Goal: Task Accomplishment & Management: Manage account settings

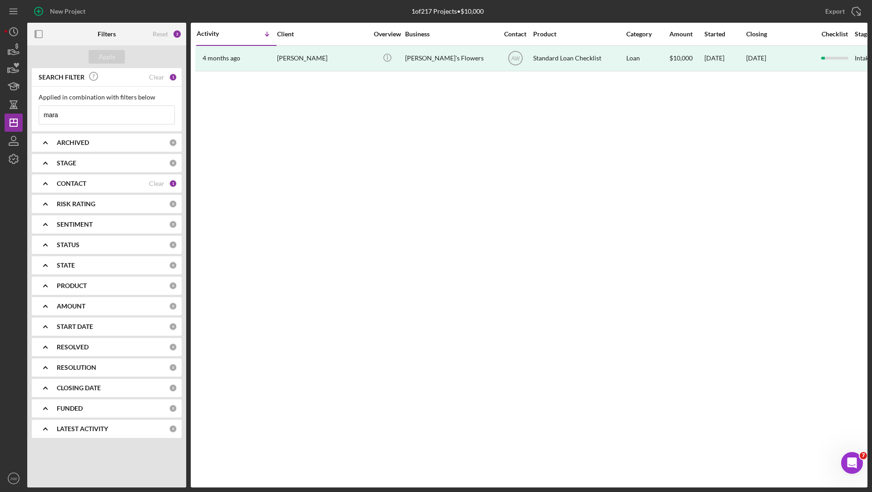
scroll to position [0, 409]
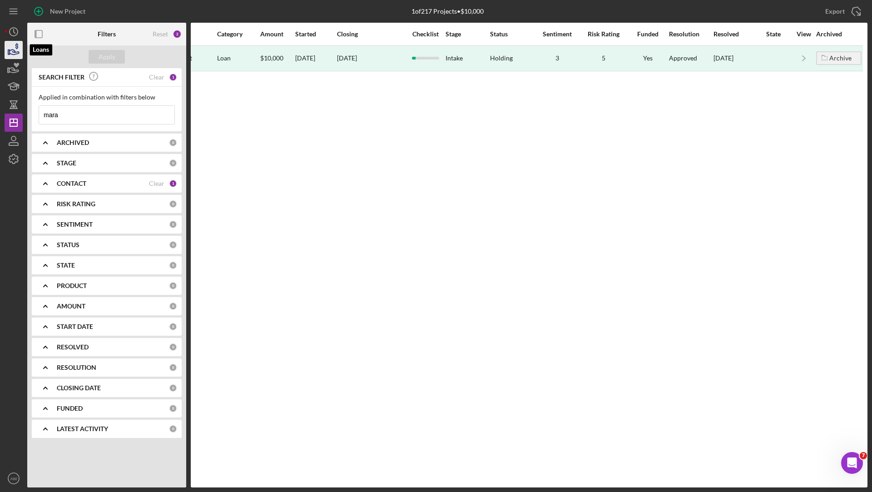
click at [15, 49] on icon "button" at bounding box center [13, 50] width 23 height 23
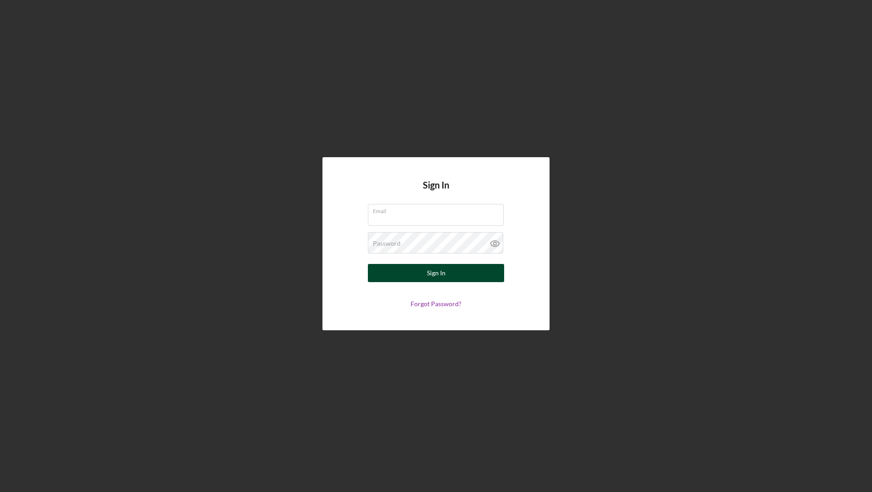
type input "[EMAIL_ADDRESS][DOMAIN_NAME]"
click at [428, 275] on div "Sign In" at bounding box center [436, 273] width 19 height 18
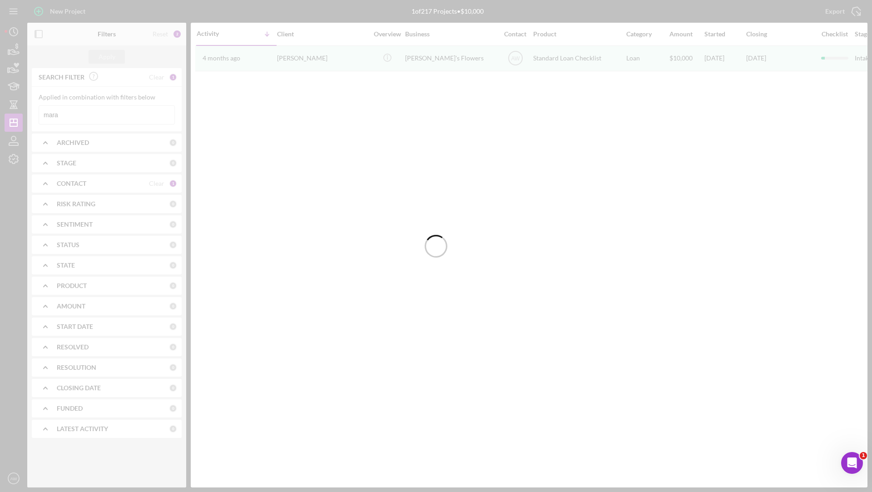
click at [23, 44] on nav "Icon/Menu Icon/Dashboard Dashboard Clients Product Templates AW [PERSON_NAME] I…" at bounding box center [16, 243] width 23 height 487
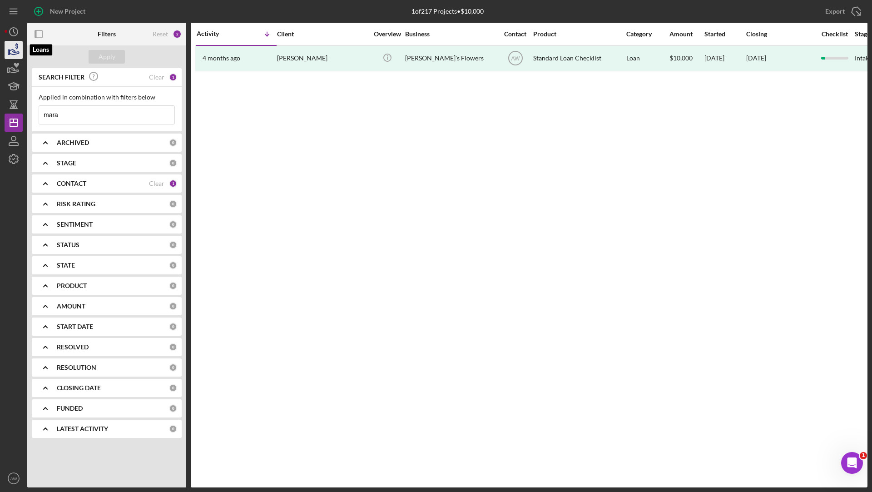
click at [15, 47] on icon "button" at bounding box center [16, 46] width 3 height 6
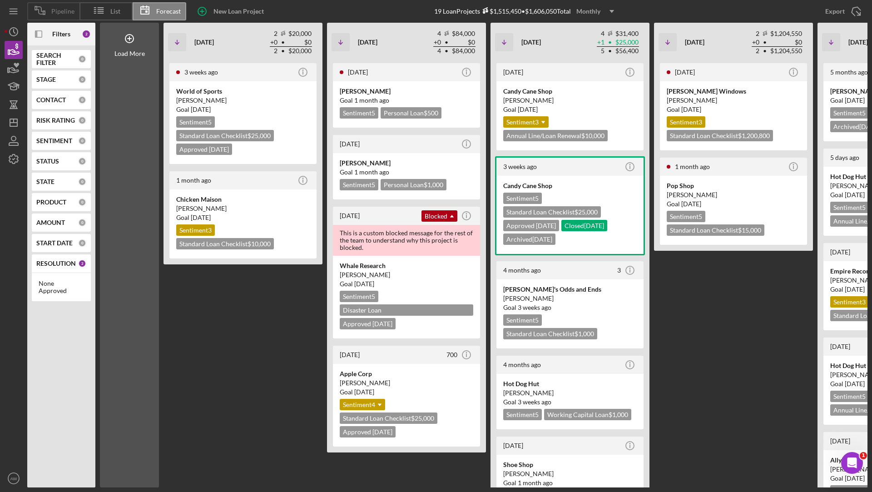
click at [69, 10] on span "Pipeline" at bounding box center [62, 11] width 23 height 7
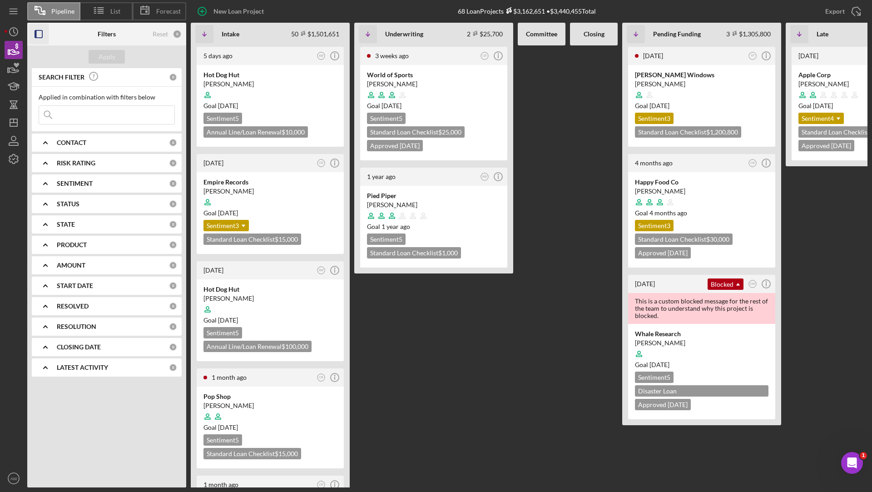
click at [33, 32] on icon "button" at bounding box center [39, 34] width 20 height 20
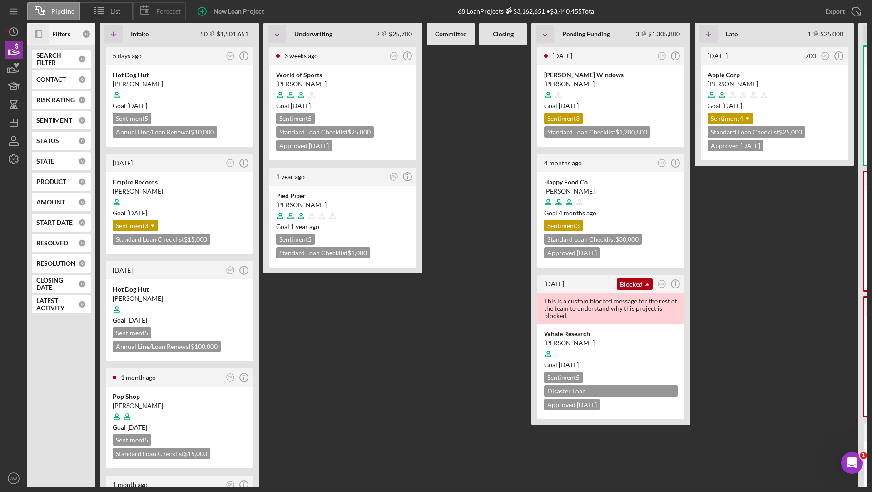
click at [159, 6] on div "Forecast" at bounding box center [160, 11] width 54 height 18
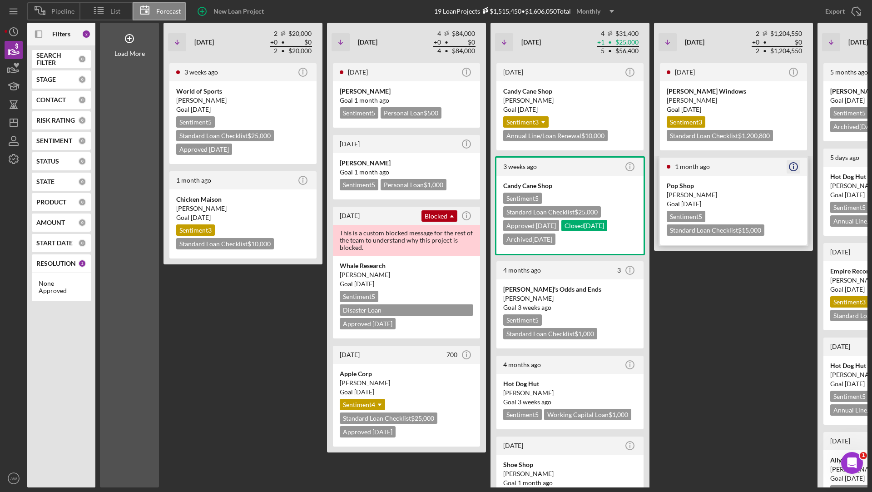
click at [793, 166] on icon "Icon/Info" at bounding box center [793, 166] width 23 height 23
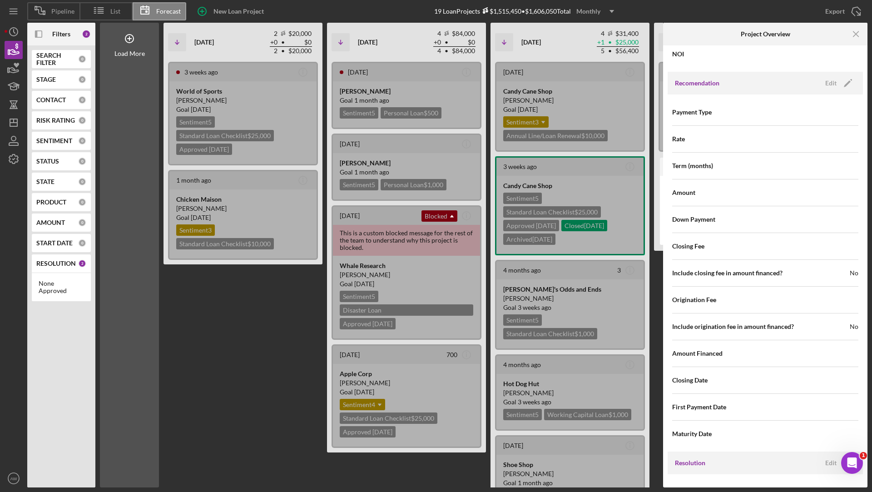
scroll to position [878, 0]
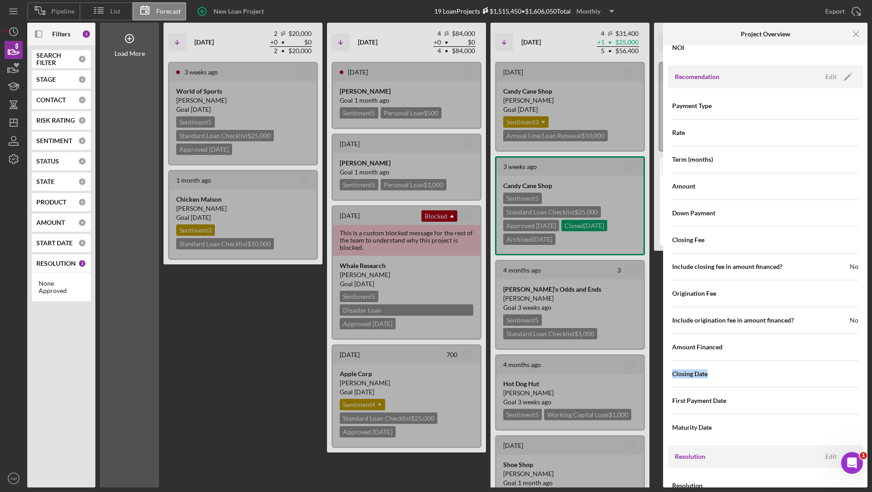
drag, startPoint x: 711, startPoint y: 369, endPoint x: 666, endPoint y: 370, distance: 45.0
click at [666, 370] on div "Internal Workflow Stage Intake Icon/Dropdown Arrow Archive (can unarchive later…" at bounding box center [765, 266] width 204 height 442
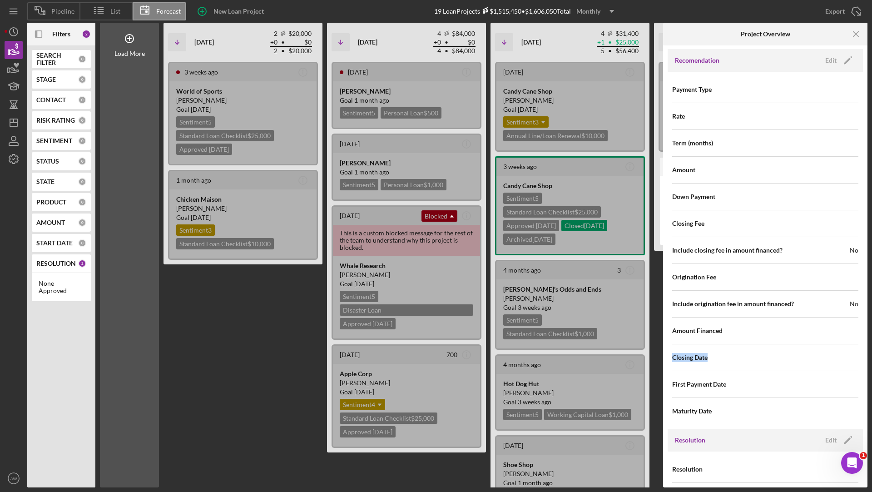
scroll to position [920, 0]
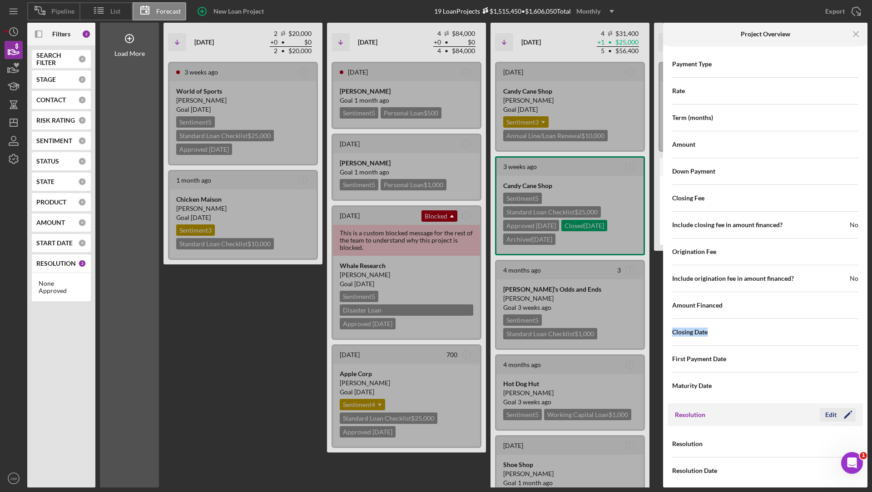
click at [832, 408] on div "Edit" at bounding box center [830, 415] width 11 height 14
click at [783, 410] on div "Cancel" at bounding box center [785, 415] width 19 height 14
click at [849, 35] on icon "Icon/Menu Close" at bounding box center [856, 34] width 20 height 20
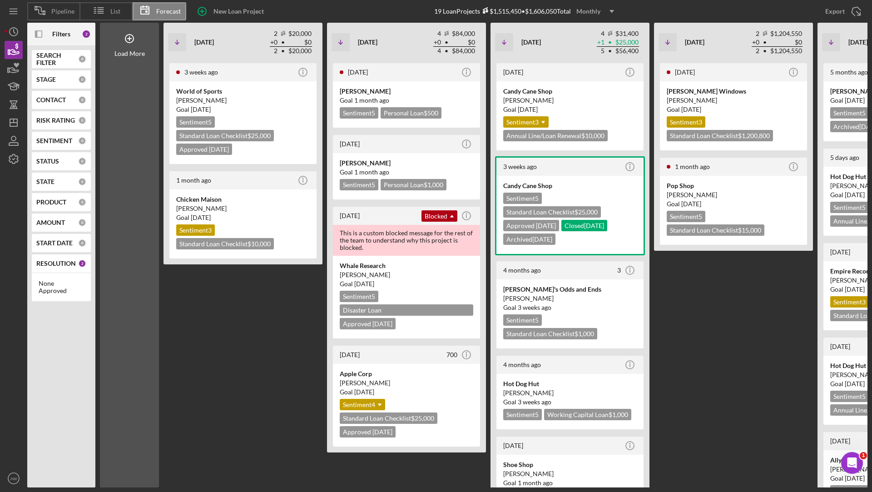
click at [609, 11] on icon "Icon/Dropdown Arrow" at bounding box center [611, 11] width 23 height 23
click at [588, 50] on div "Quarterly" at bounding box center [596, 51] width 37 height 19
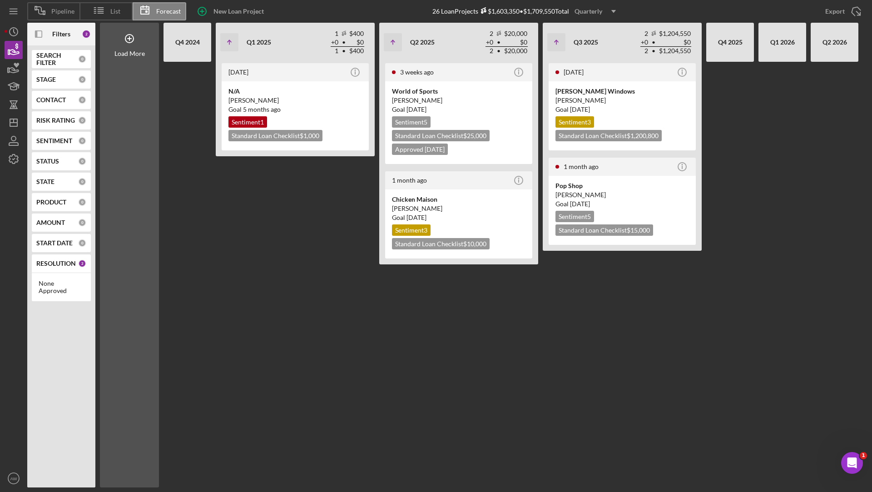
click at [613, 8] on icon "Icon/Dropdown Arrow" at bounding box center [613, 11] width 23 height 23
click at [592, 68] on div "Yearly" at bounding box center [596, 70] width 37 height 18
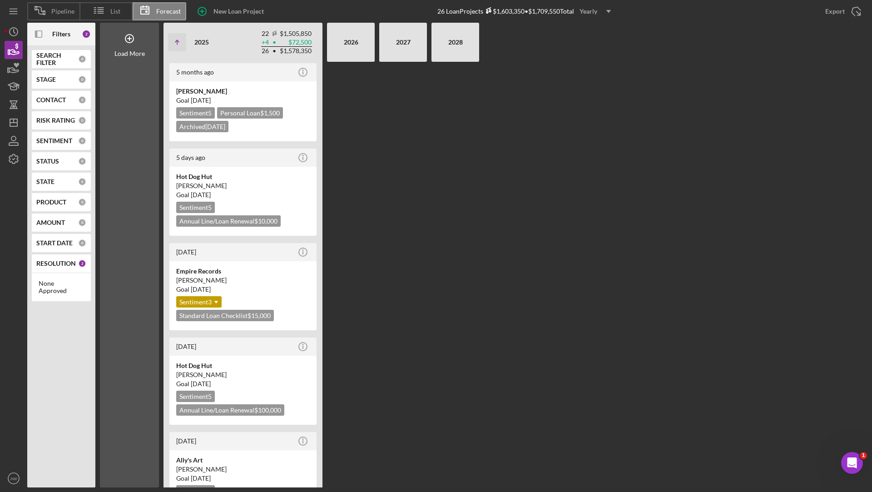
click at [601, 10] on icon "Icon/Dropdown Arrow" at bounding box center [608, 11] width 23 height 23
click at [600, 33] on div "Monthly" at bounding box center [596, 33] width 37 height 19
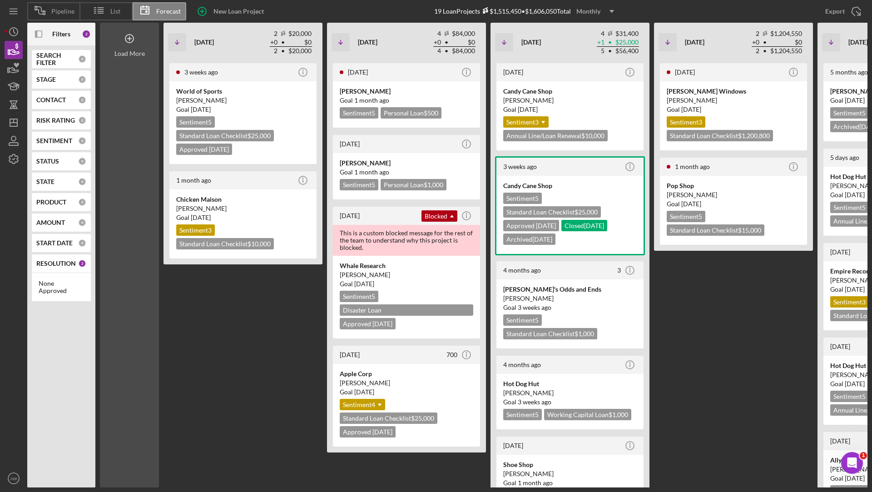
click at [140, 56] on div "Load More" at bounding box center [129, 53] width 30 height 7
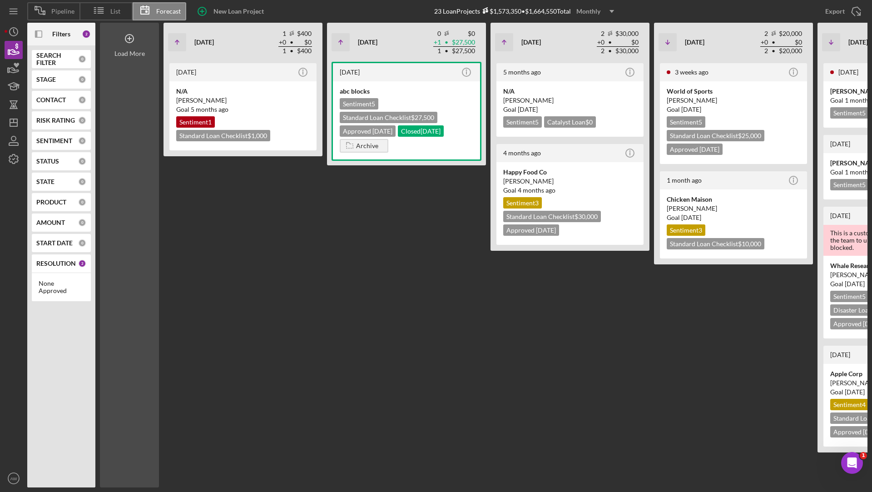
click at [140, 56] on div "Load More" at bounding box center [129, 53] width 30 height 7
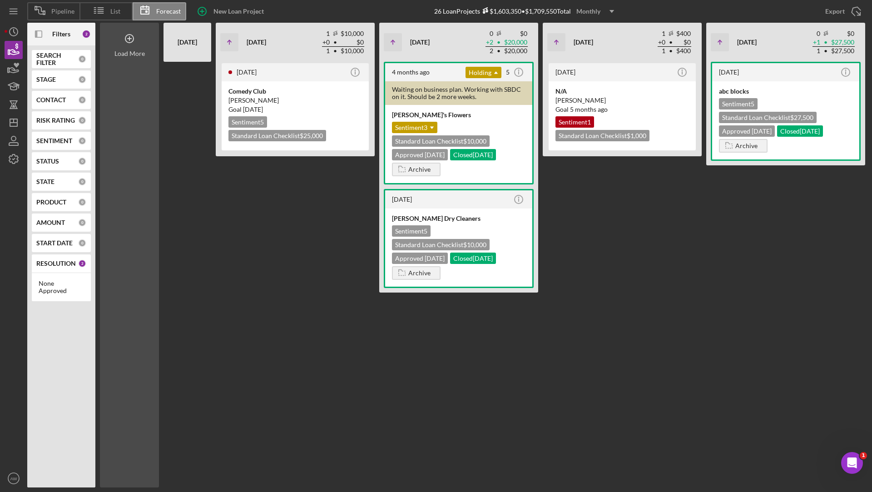
click at [144, 56] on div "Load More" at bounding box center [129, 40] width 59 height 35
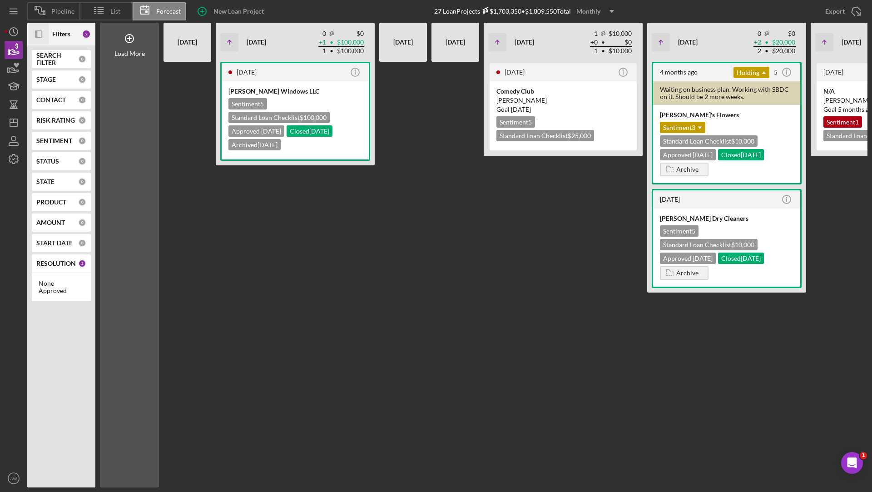
click at [38, 34] on icon "Icon/Panel Side Expand" at bounding box center [39, 34] width 20 height 20
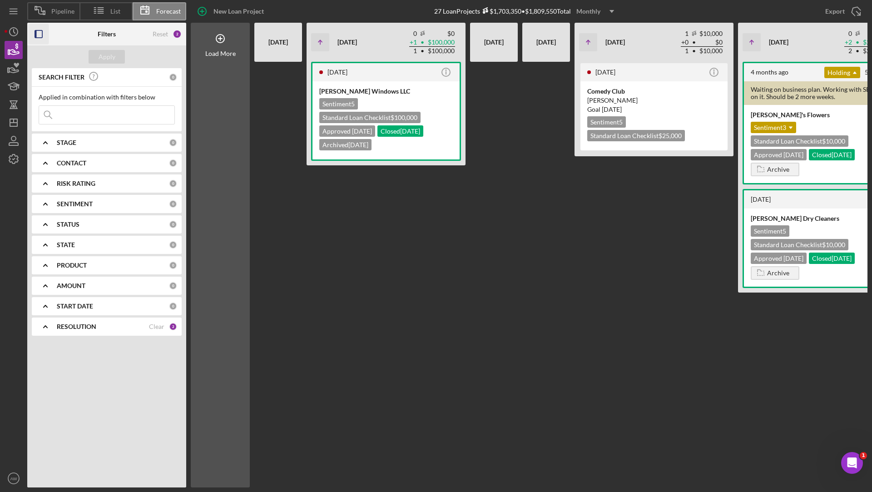
click at [57, 327] on b "RESOLUTION" at bounding box center [77, 326] width 40 height 7
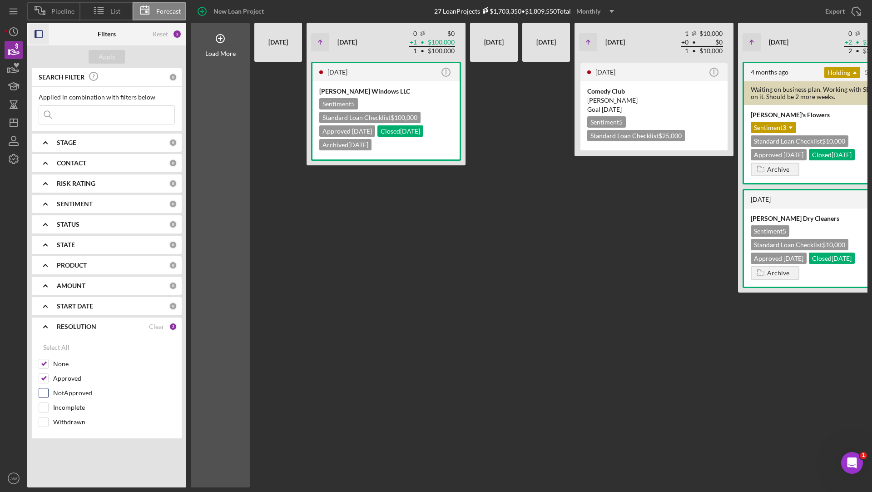
click at [45, 390] on input "NotApproved" at bounding box center [43, 392] width 9 height 9
checkbox input "true"
click at [43, 371] on div "None" at bounding box center [107, 366] width 136 height 15
click at [43, 374] on input "Approved" at bounding box center [43, 378] width 9 height 9
checkbox input "false"
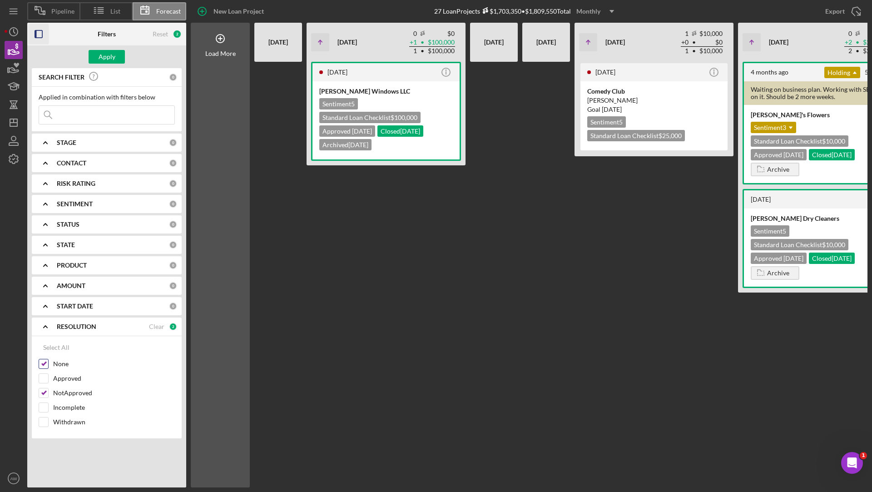
click at [43, 359] on input "None" at bounding box center [43, 363] width 9 height 9
checkbox input "false"
click at [42, 403] on input "Incomplete" at bounding box center [43, 407] width 9 height 9
checkbox input "true"
click at [45, 420] on input "Withdrawn" at bounding box center [43, 421] width 9 height 9
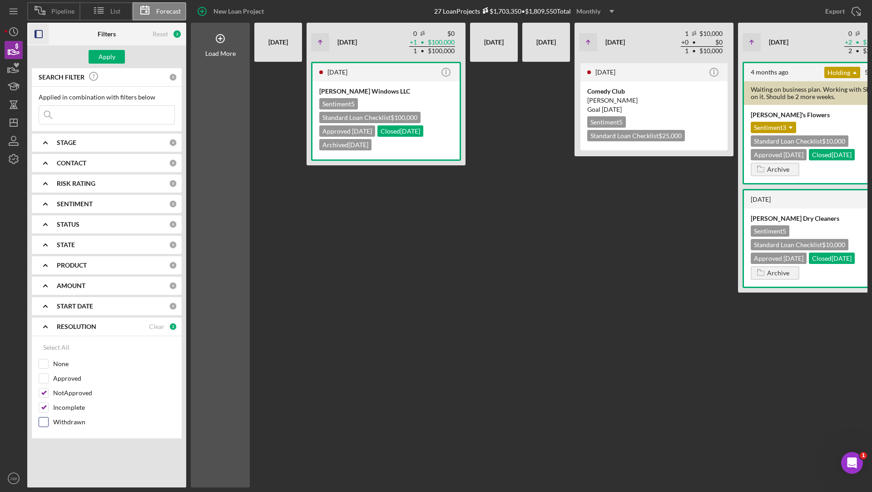
checkbox input "true"
click at [108, 59] on div "Apply" at bounding box center [107, 57] width 17 height 14
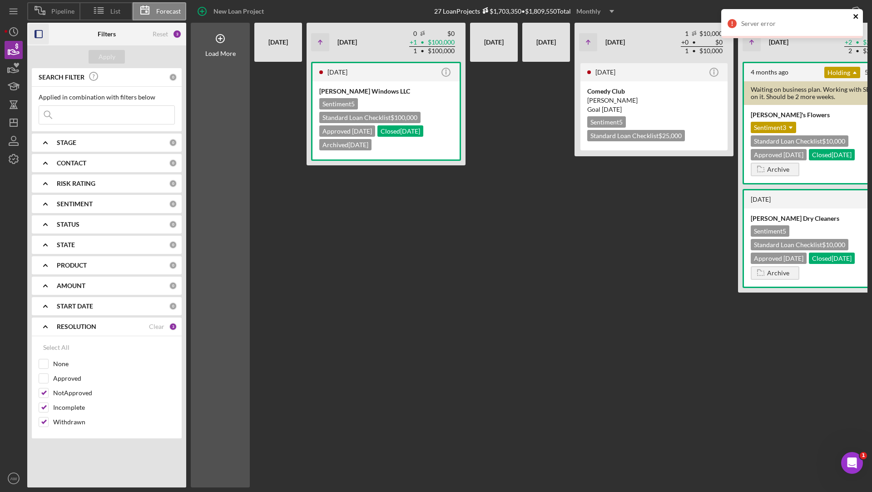
click at [853, 15] on icon "close" at bounding box center [855, 16] width 5 height 5
click at [47, 7] on icon at bounding box center [40, 10] width 23 height 23
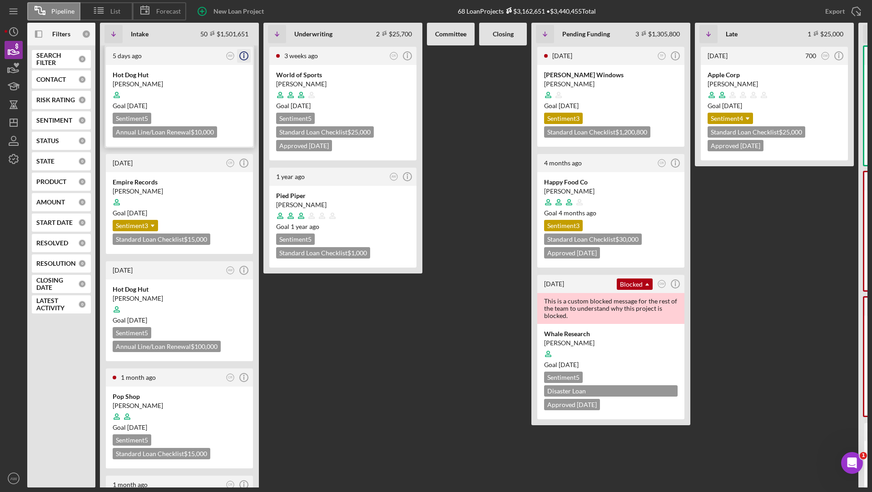
click at [245, 54] on icon "Icon/Info" at bounding box center [243, 55] width 23 height 23
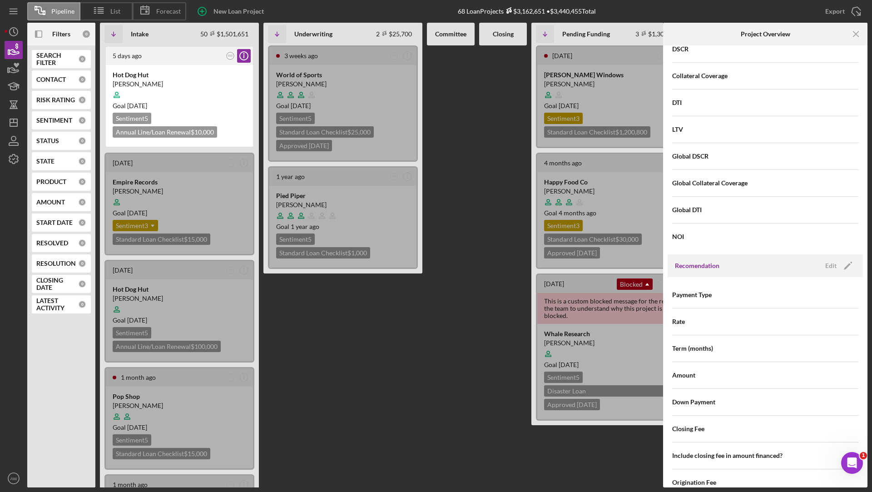
scroll to position [855, 0]
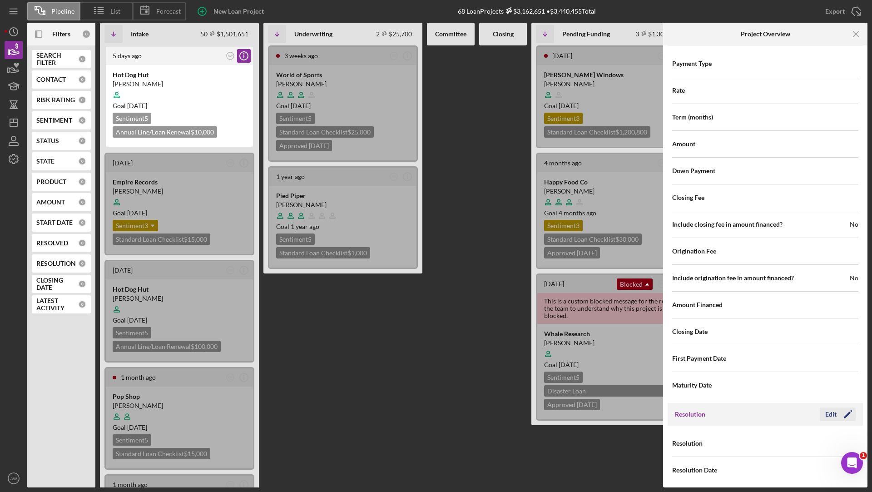
click at [830, 410] on div "Edit" at bounding box center [830, 414] width 11 height 14
click at [772, 450] on div "Resolution Select... Icon/Dropdown Arrow" at bounding box center [765, 443] width 186 height 27
click at [774, 444] on div "Select..." at bounding box center [801, 443] width 70 height 21
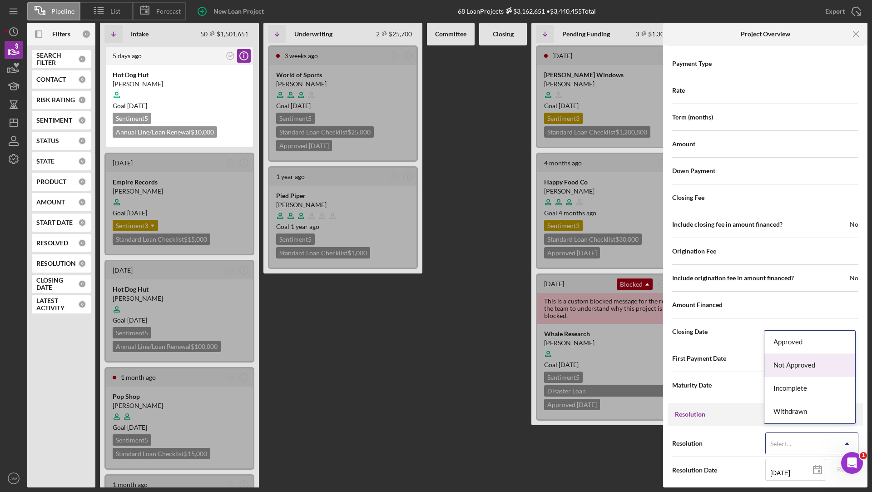
click at [795, 369] on div "Not Approved" at bounding box center [809, 365] width 91 height 23
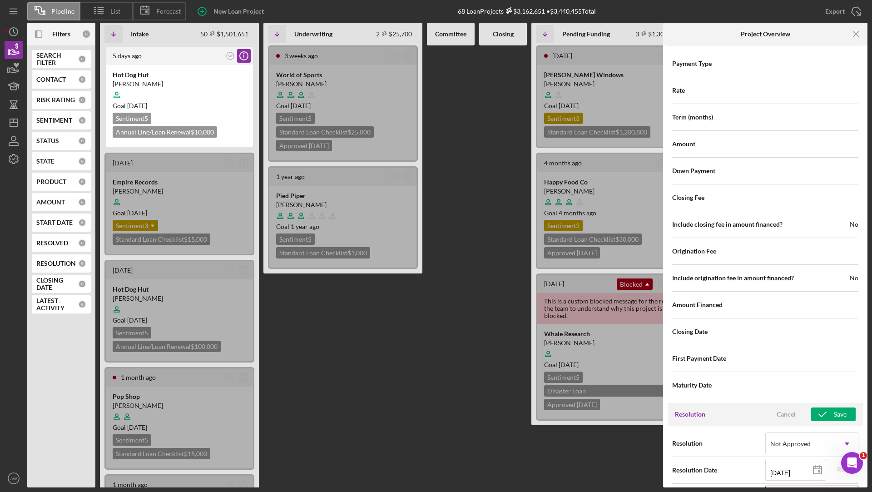
scroll to position [913, 0]
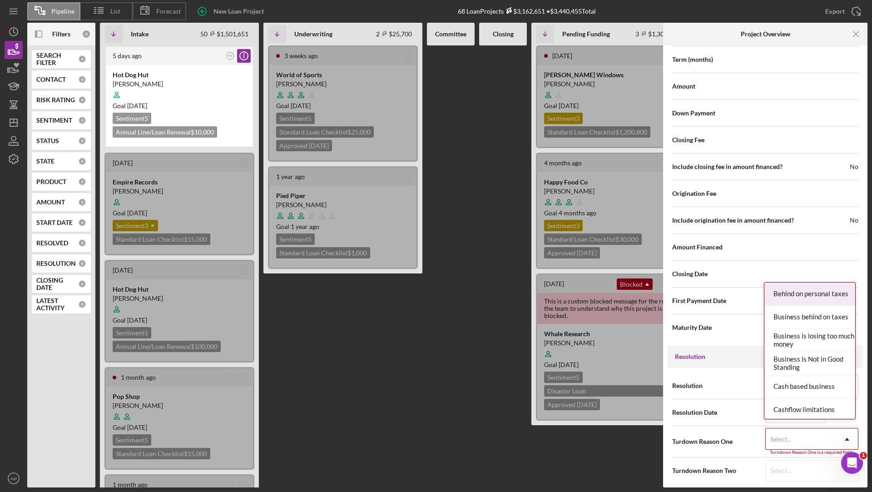
click at [786, 435] on div "Select..." at bounding box center [780, 438] width 21 height 7
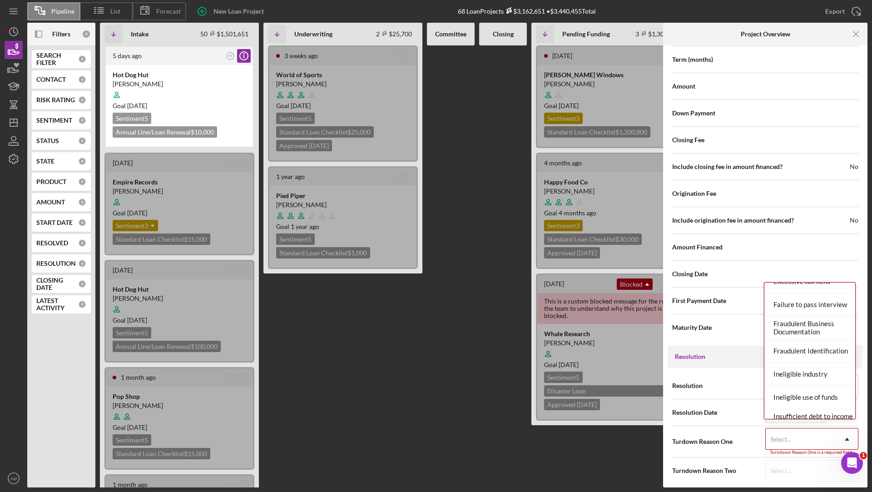
scroll to position [245, 0]
click at [6, 481] on icon "AW" at bounding box center [14, 478] width 18 height 23
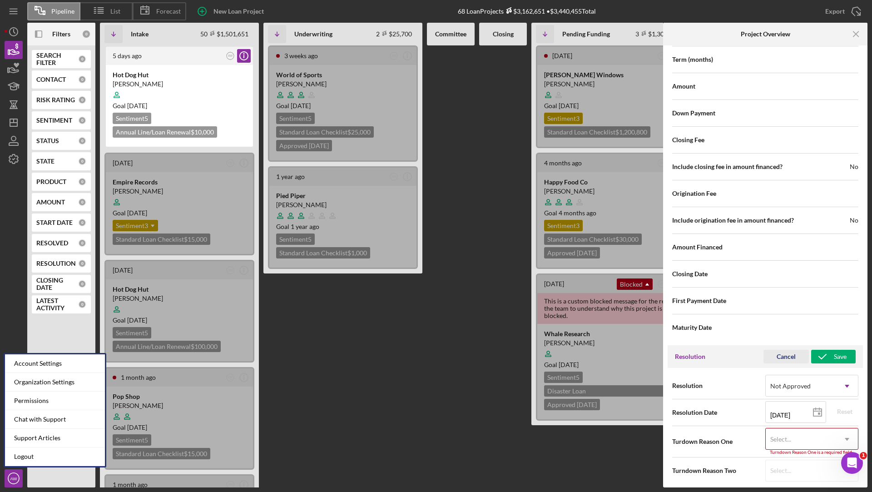
click at [785, 350] on div "Cancel" at bounding box center [785, 357] width 19 height 14
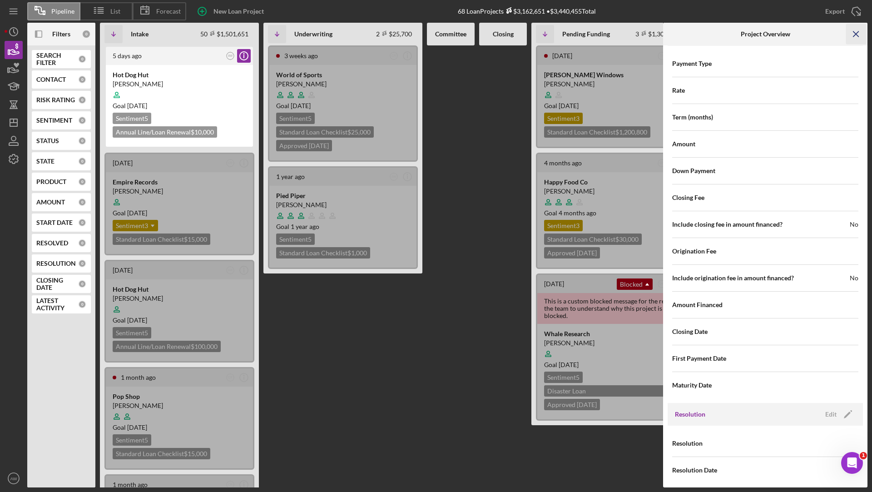
click at [855, 33] on line "button" at bounding box center [855, 33] width 5 height 5
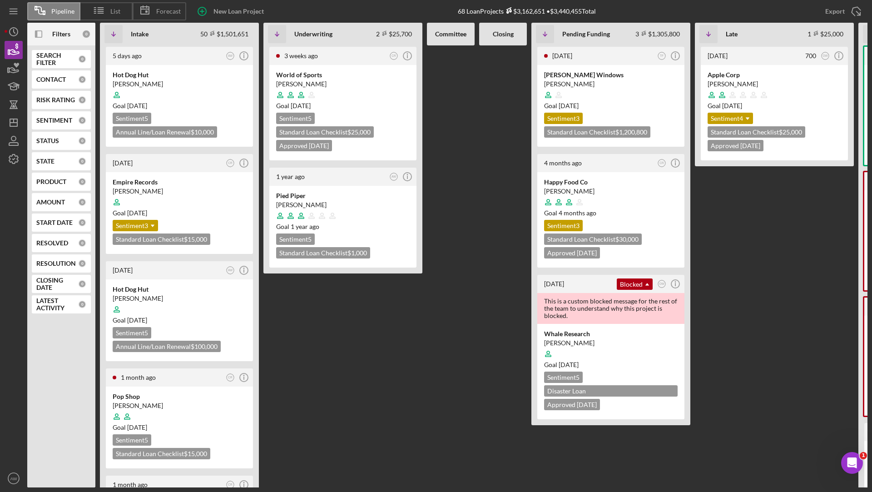
click at [53, 36] on b "Filters" at bounding box center [61, 33] width 18 height 7
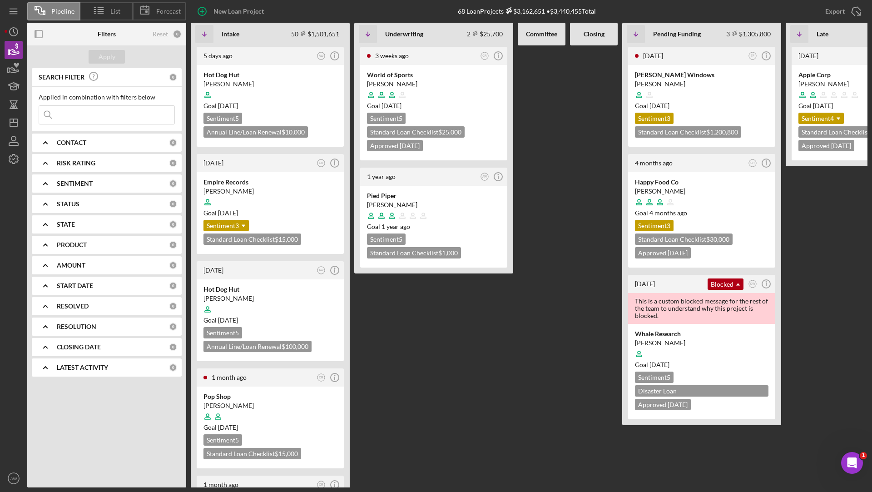
click at [60, 323] on b "RESOLUTION" at bounding box center [77, 326] width 40 height 7
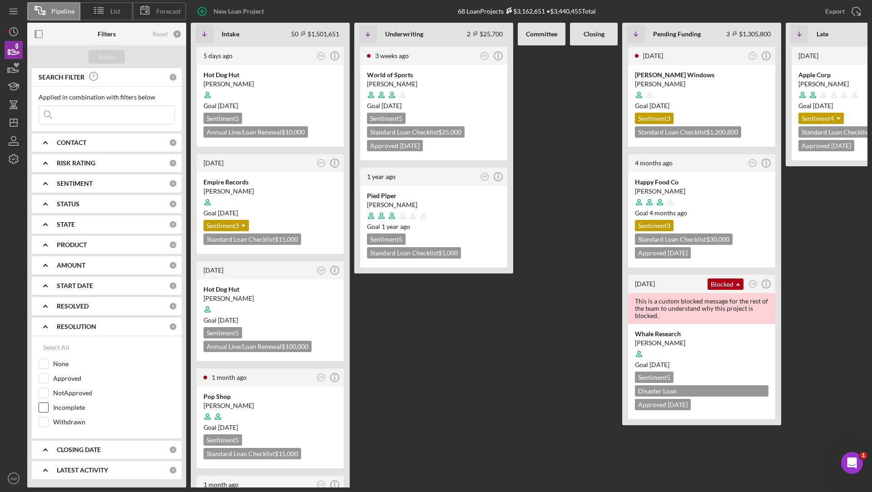
click at [44, 406] on input "Incomplete" at bounding box center [43, 407] width 9 height 9
checkbox input "true"
click at [44, 395] on input "NotApproved" at bounding box center [43, 392] width 9 height 9
checkbox input "true"
click at [45, 418] on input "Withdrawn" at bounding box center [43, 421] width 9 height 9
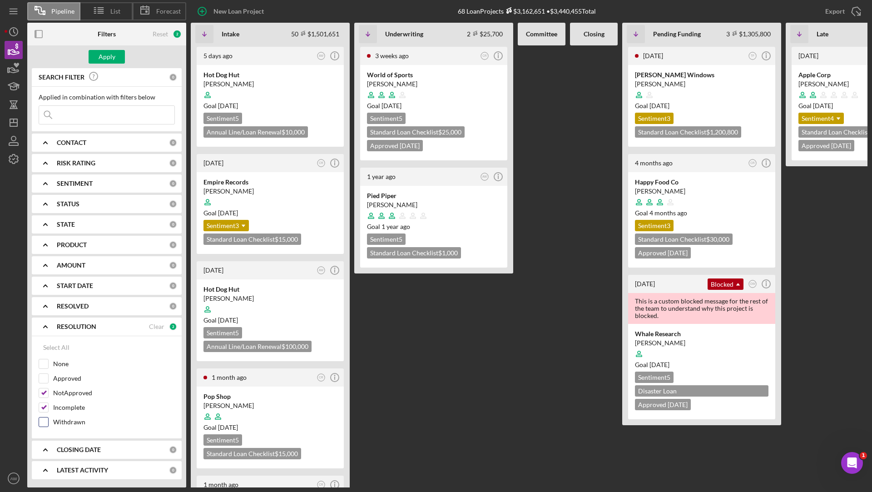
checkbox input "true"
click at [115, 57] on button "Apply" at bounding box center [107, 57] width 36 height 14
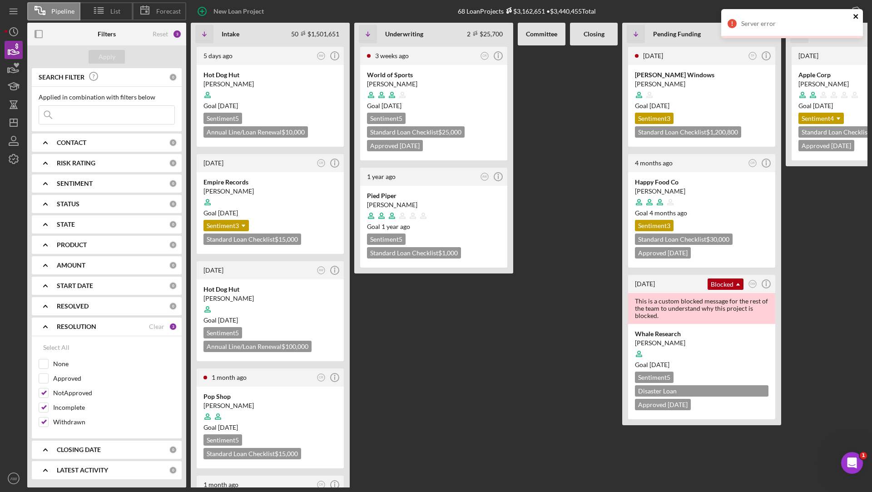
click at [854, 15] on icon "close" at bounding box center [856, 16] width 6 height 7
click at [152, 328] on div "Clear" at bounding box center [156, 326] width 15 height 7
checkbox input "false"
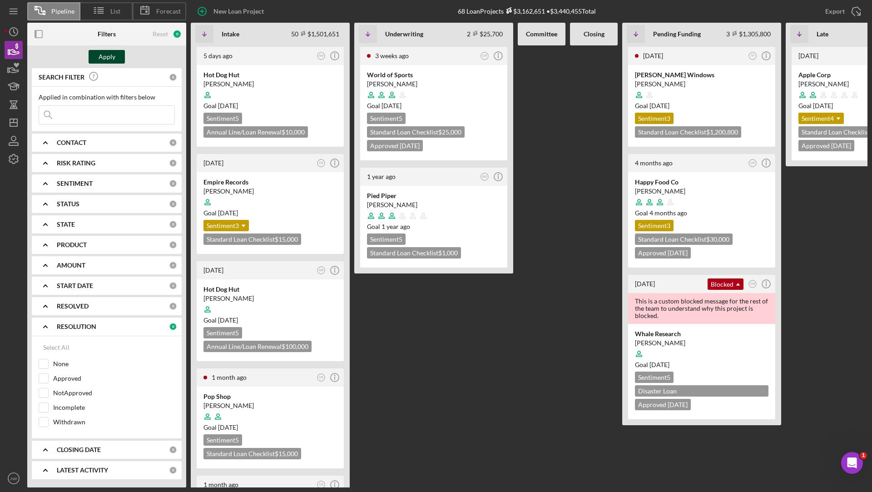
click at [104, 60] on div "Apply" at bounding box center [107, 57] width 17 height 14
click at [681, 329] on div "Whale Research" at bounding box center [701, 333] width 133 height 9
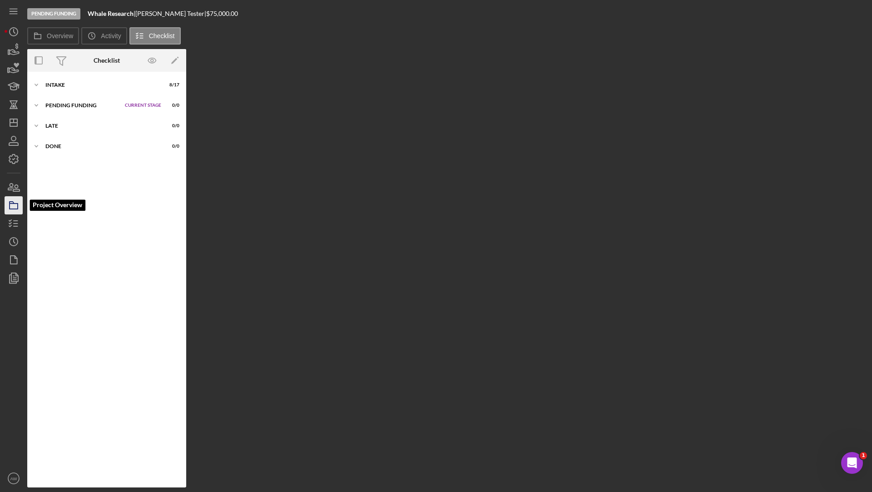
click at [14, 207] on icon "button" at bounding box center [13, 205] width 23 height 23
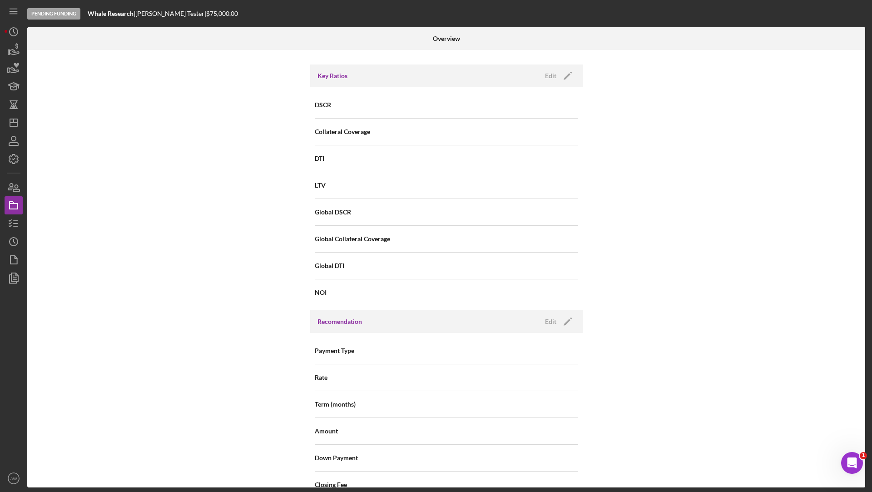
scroll to position [1226, 0]
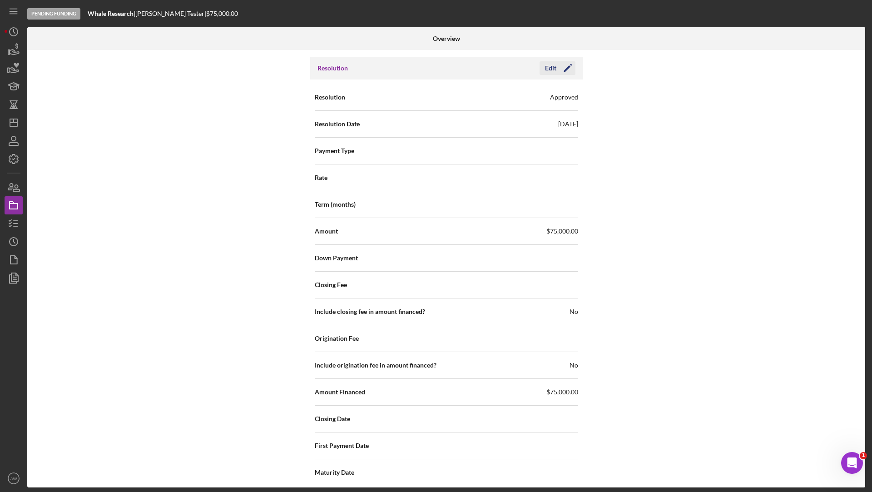
click at [557, 65] on icon "Icon/Edit" at bounding box center [567, 68] width 23 height 23
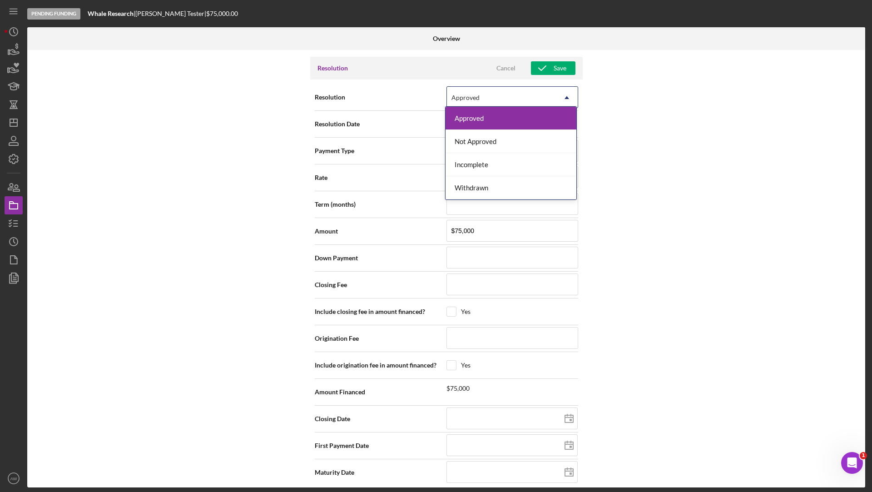
click at [483, 96] on div "Approved" at bounding box center [501, 97] width 109 height 21
click at [476, 137] on div "Not Approved" at bounding box center [510, 141] width 131 height 23
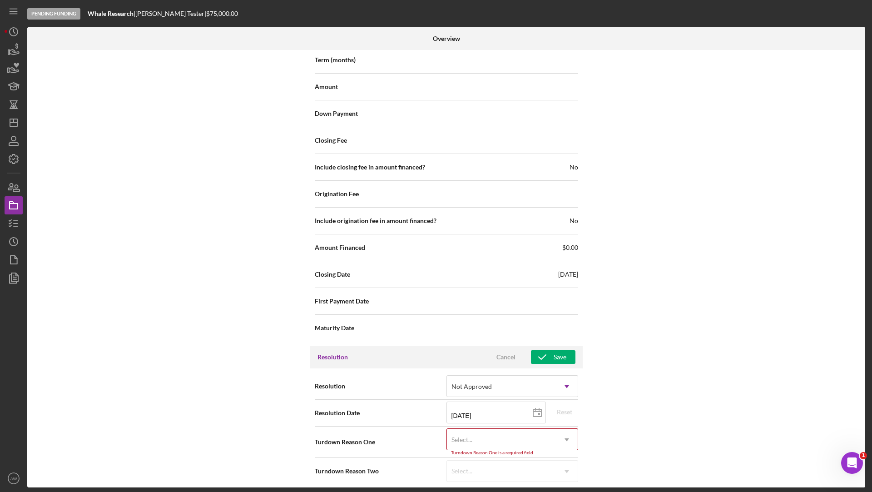
click at [471, 429] on div "Select..." at bounding box center [501, 439] width 109 height 21
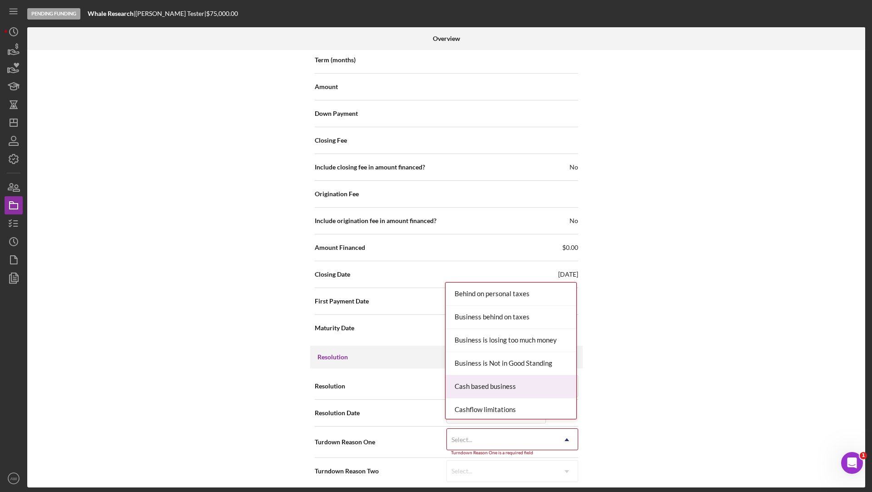
click at [475, 392] on div "Cash based business" at bounding box center [510, 386] width 131 height 23
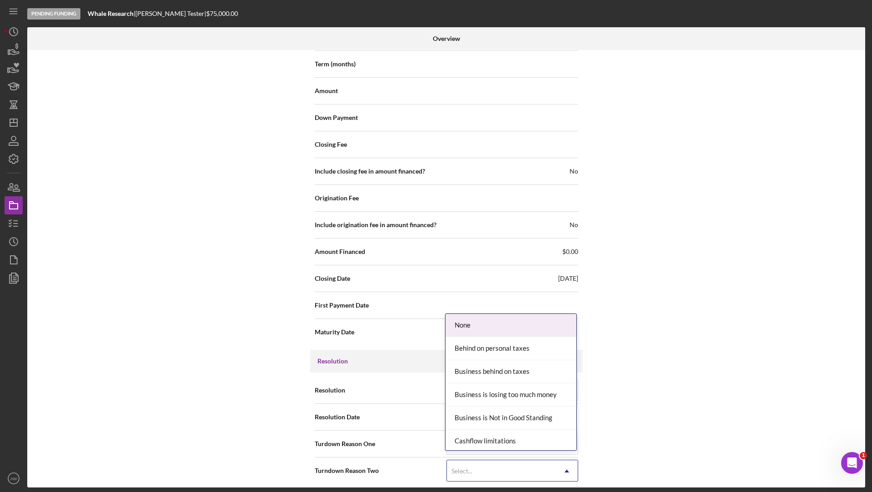
click at [467, 470] on div "Select..." at bounding box center [501, 470] width 109 height 21
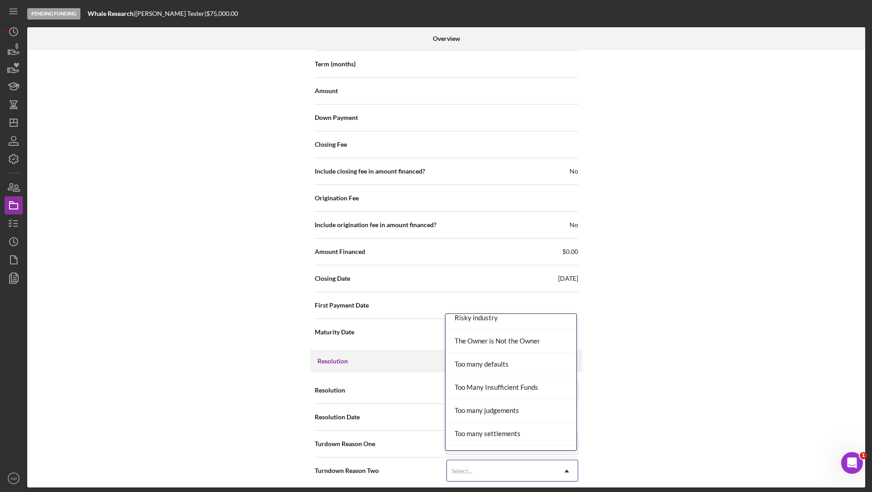
scroll to position [970, 0]
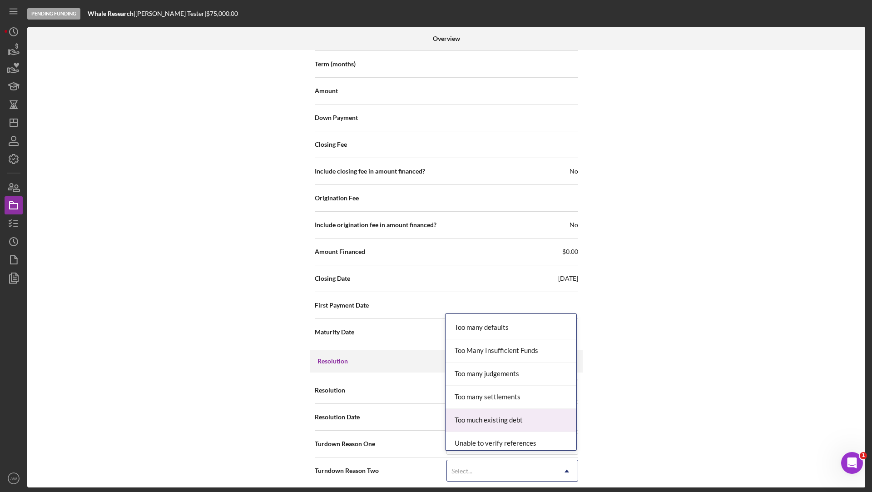
click at [481, 409] on div "Too much existing debt" at bounding box center [510, 420] width 131 height 23
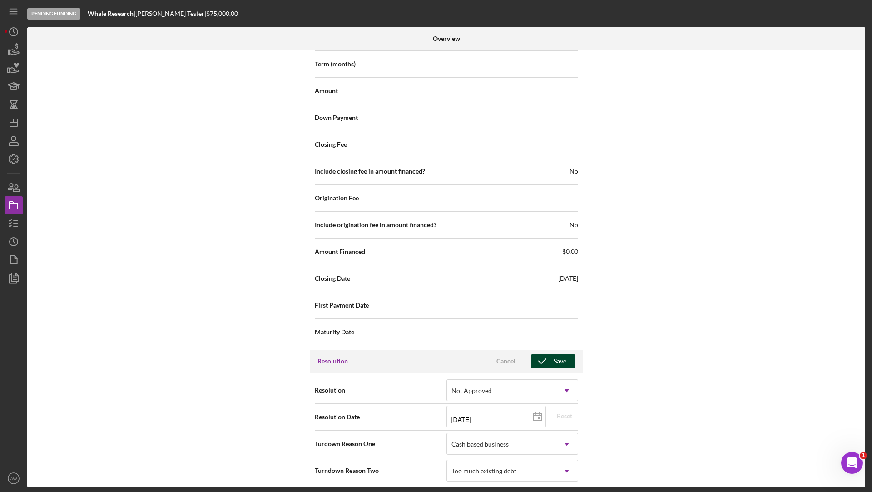
click at [557, 358] on div "Save" at bounding box center [560, 361] width 13 height 14
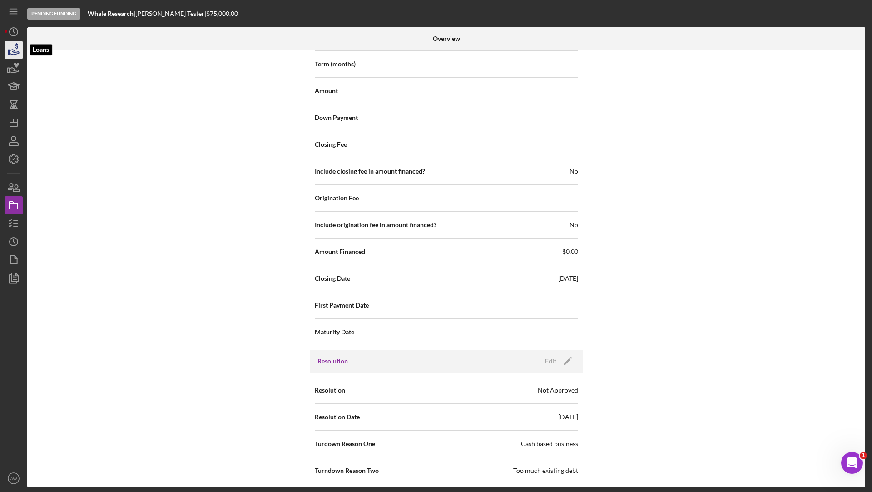
click at [11, 54] on icon "button" at bounding box center [15, 51] width 10 height 5
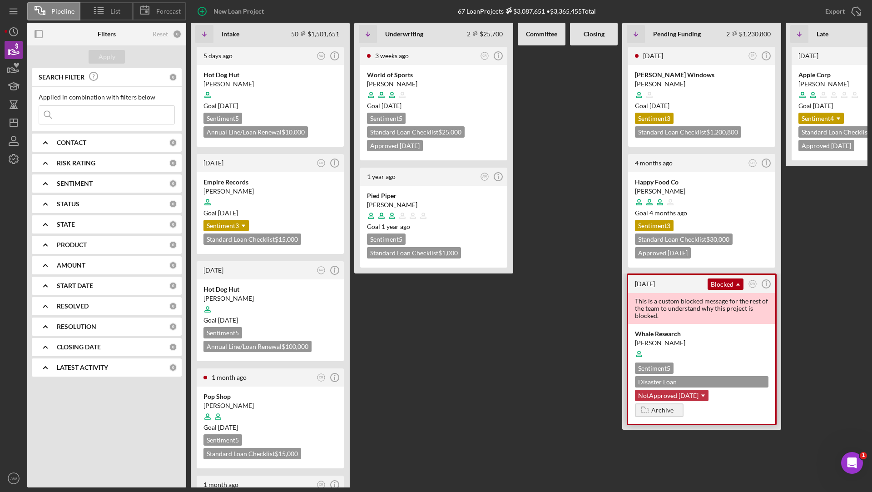
click at [701, 395] on use at bounding box center [703, 396] width 4 height 2
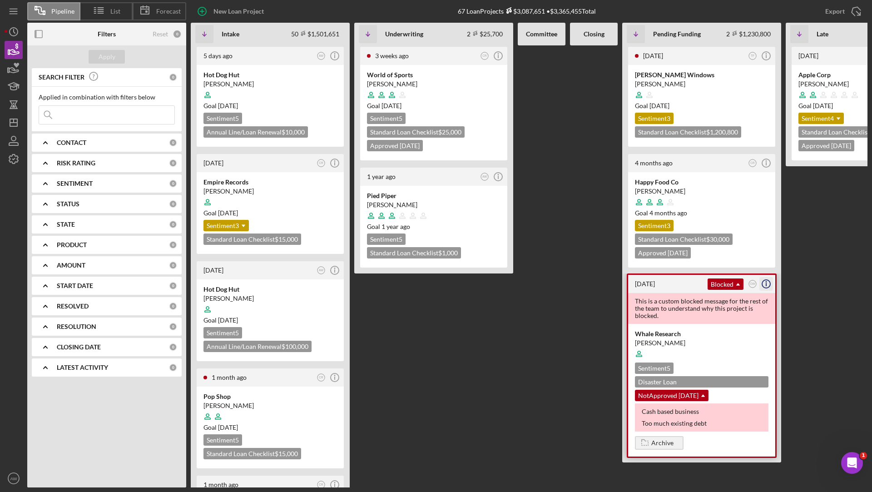
click at [767, 285] on icon "Icon/Info" at bounding box center [766, 283] width 23 height 23
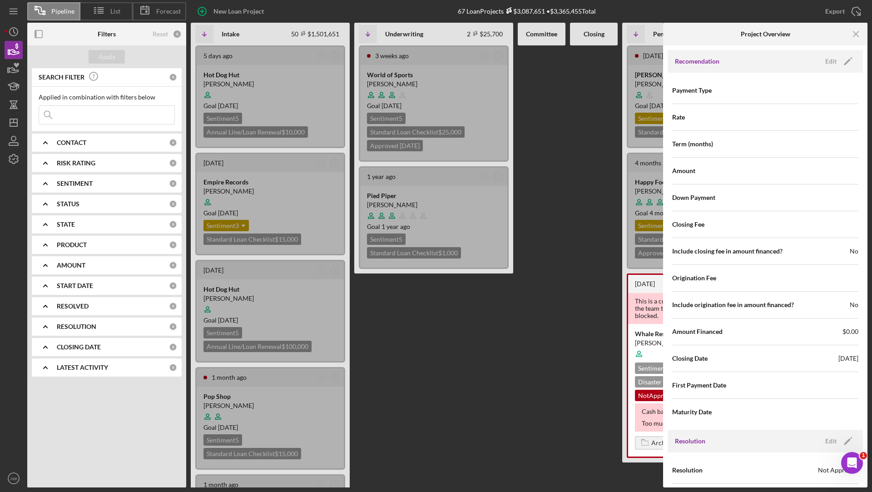
scroll to position [551, 0]
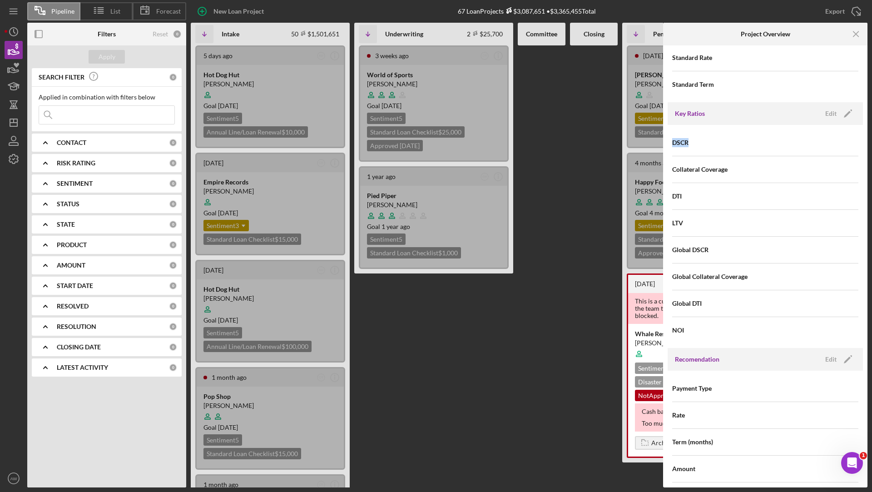
drag, startPoint x: 691, startPoint y: 143, endPoint x: 670, endPoint y: 143, distance: 20.4
click at [670, 143] on div "DSCR Collateral Coverage DTI LTV Global DSCR Global Collateral Coverage Global …" at bounding box center [764, 236] width 195 height 223
click at [699, 143] on div "DSCR" at bounding box center [765, 142] width 186 height 23
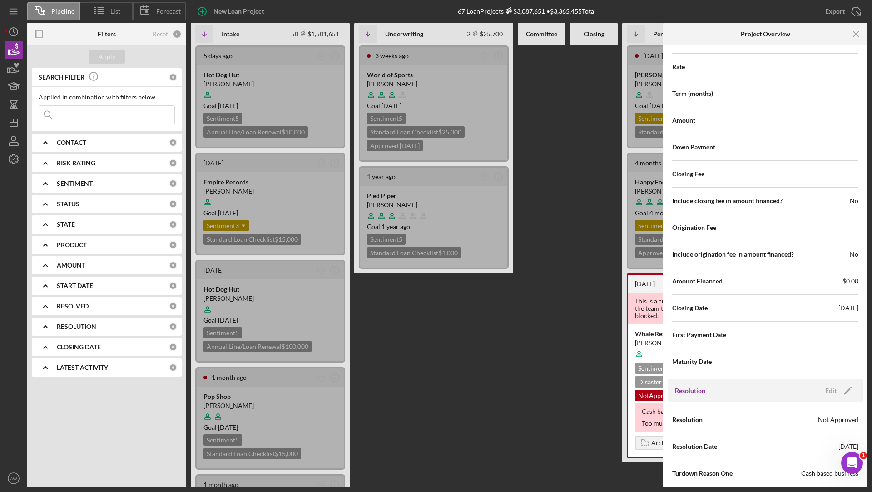
scroll to position [929, 0]
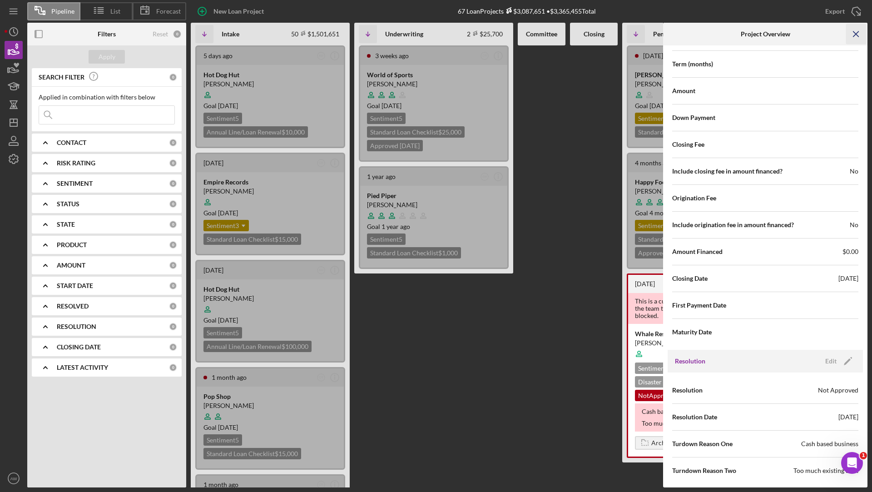
click at [858, 31] on icon "Icon/Menu Close" at bounding box center [856, 34] width 20 height 20
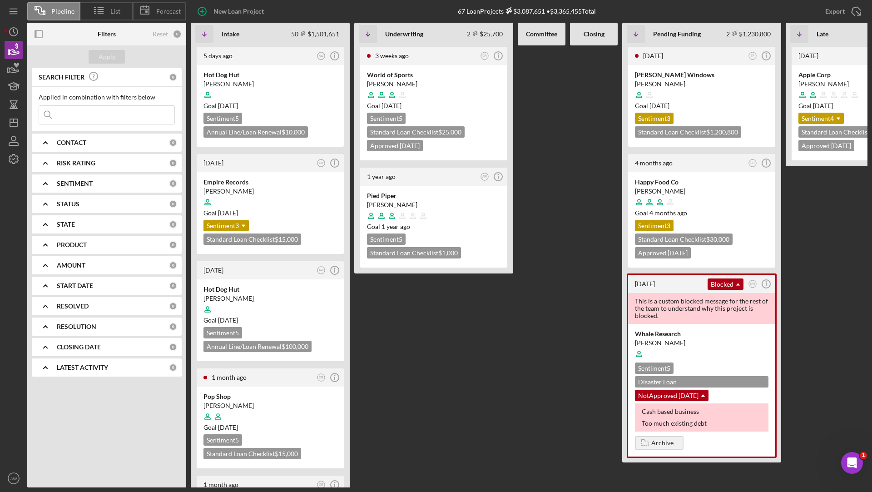
scroll to position [0, 0]
click at [14, 12] on icon "Icon/Menu" at bounding box center [14, 11] width 20 height 20
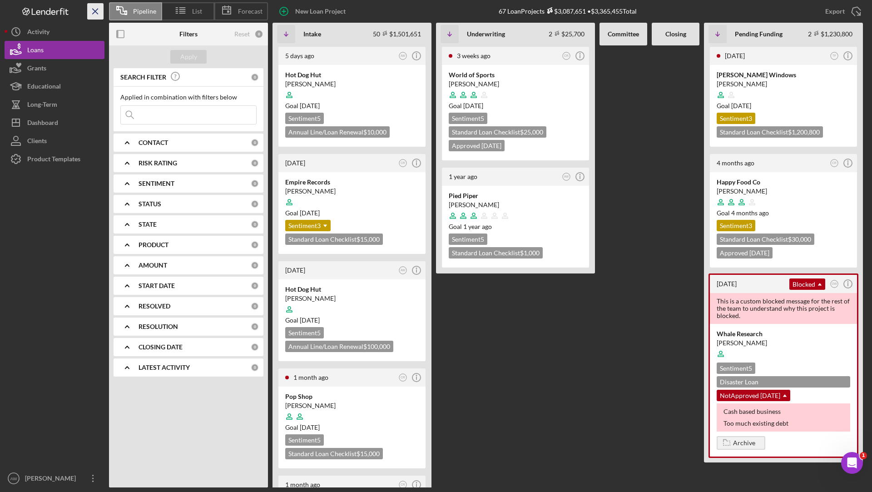
click at [93, 15] on icon "Icon/Menu Close" at bounding box center [95, 11] width 20 height 20
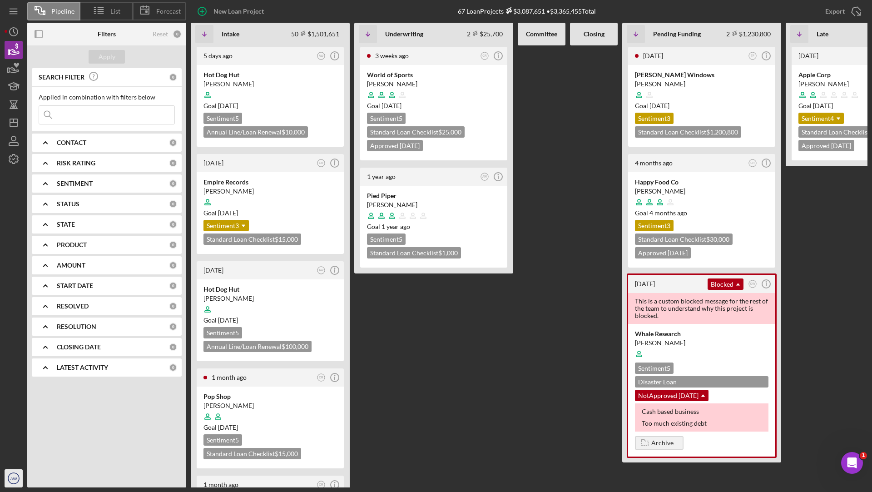
click at [12, 481] on icon "AW" at bounding box center [14, 478] width 18 height 23
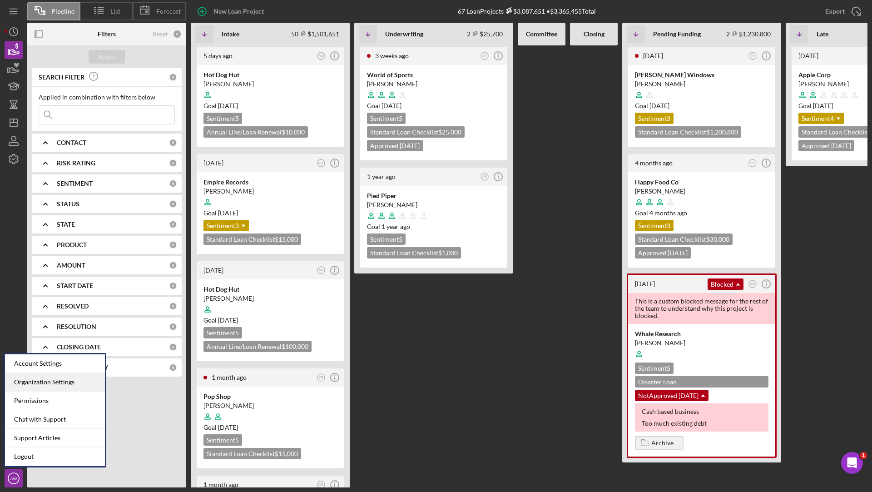
click at [33, 384] on div "Organization Settings" at bounding box center [55, 382] width 100 height 19
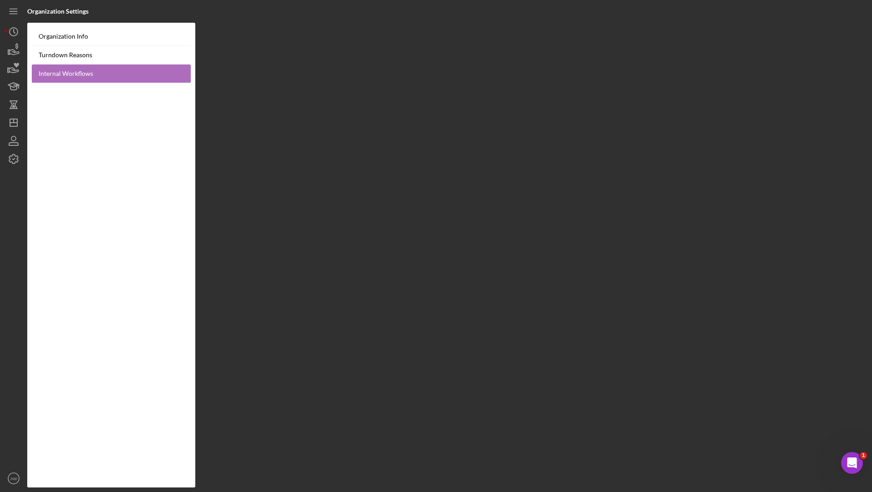
click at [59, 72] on link "Internal Workflows" at bounding box center [111, 73] width 159 height 19
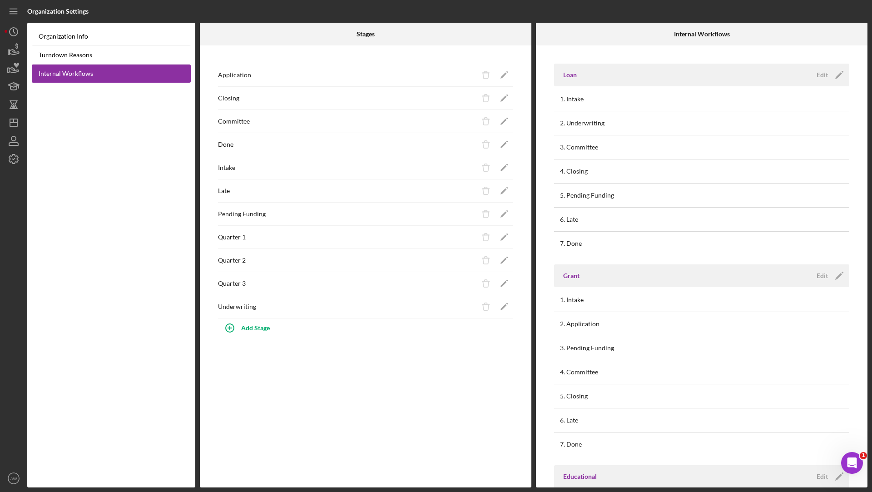
click at [826, 82] on div "Loan Edit Icon/Edit" at bounding box center [701, 75] width 295 height 23
click at [825, 75] on div "Edit" at bounding box center [821, 75] width 11 height 14
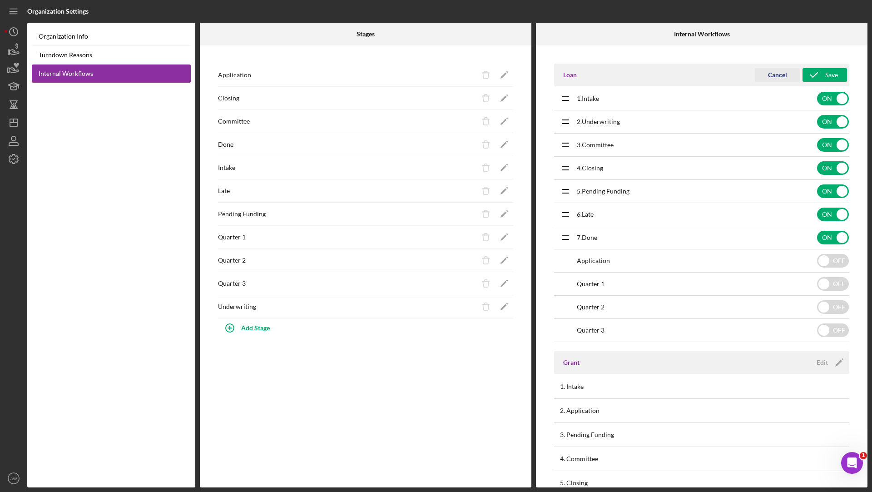
click at [773, 71] on div "Cancel" at bounding box center [777, 75] width 19 height 14
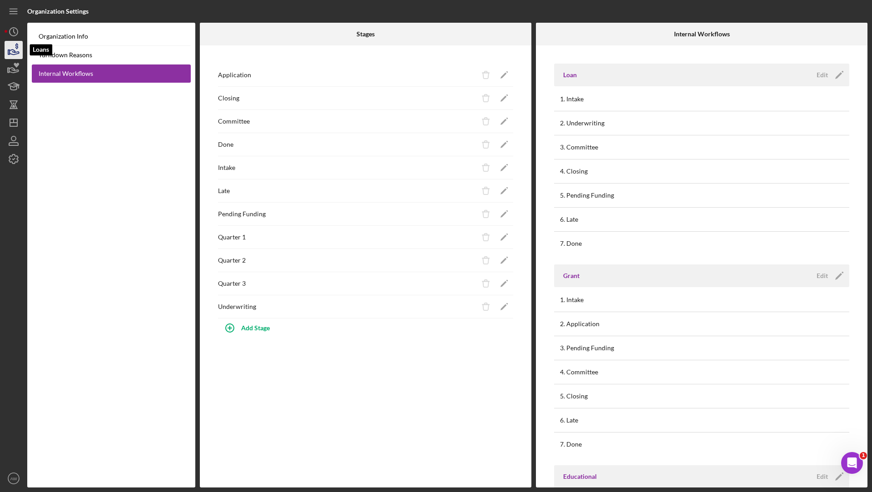
click at [17, 51] on icon "button" at bounding box center [15, 51] width 10 height 5
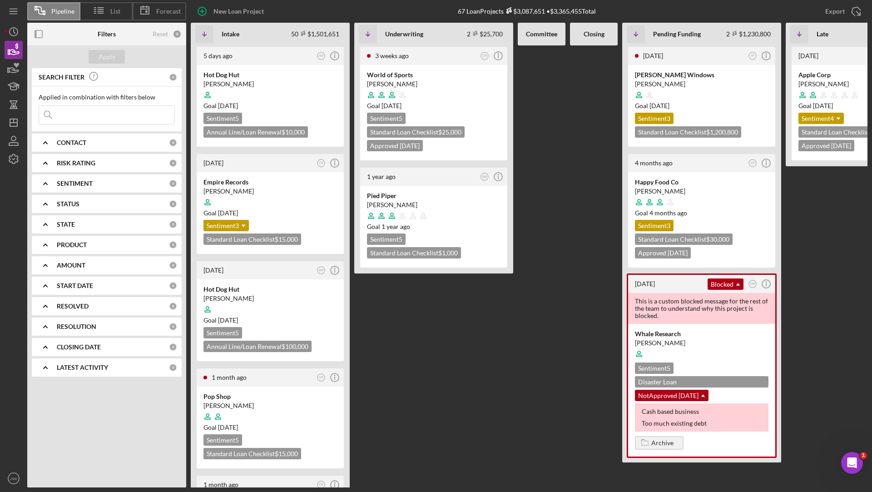
click at [435, 291] on div "[DATE] CR Icon/Info World of Sports [PERSON_NAME] Goal [DATE] Sentiment 5 Stand…" at bounding box center [433, 266] width 159 height 442
click at [12, 156] on icon "button" at bounding box center [13, 158] width 9 height 9
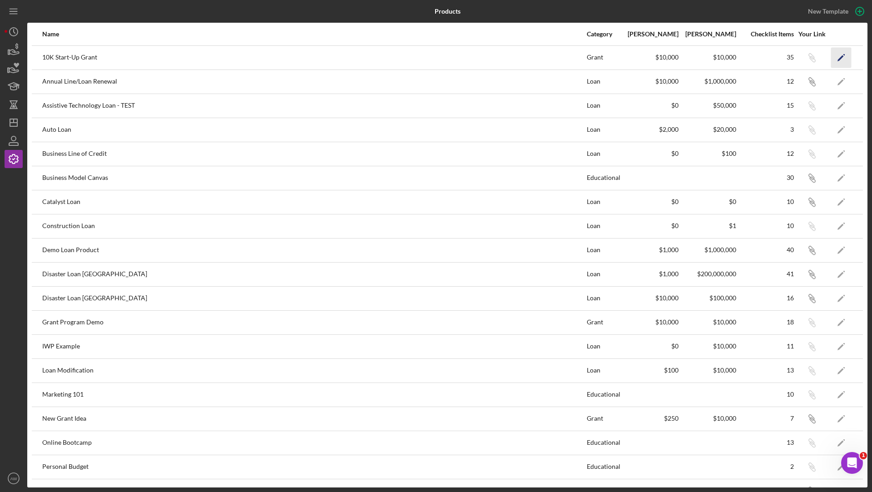
click at [836, 58] on icon "Icon/Edit" at bounding box center [841, 57] width 20 height 20
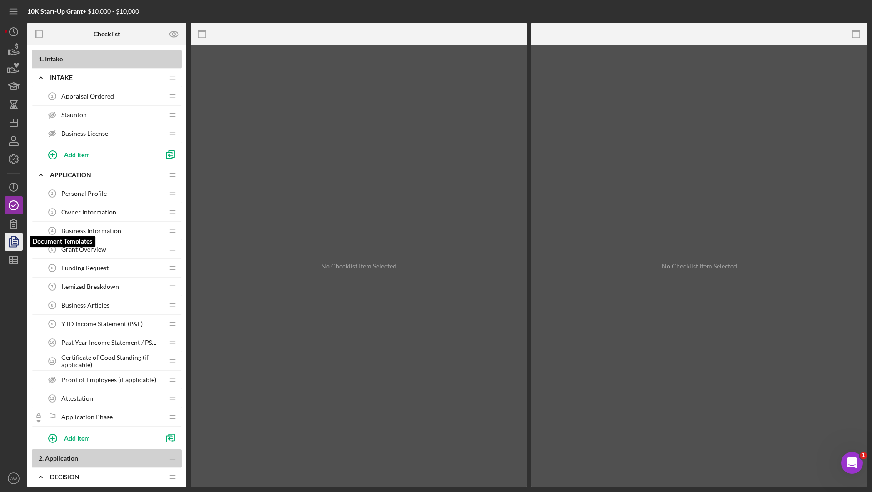
click at [15, 246] on icon "button" at bounding box center [13, 241] width 23 height 23
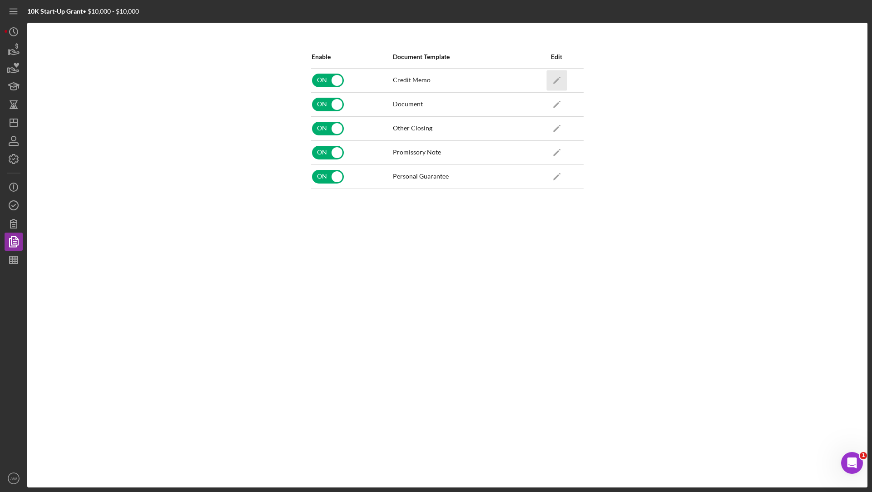
click at [555, 82] on polygon "button" at bounding box center [556, 81] width 6 height 6
